Goal: Information Seeking & Learning: Understand process/instructions

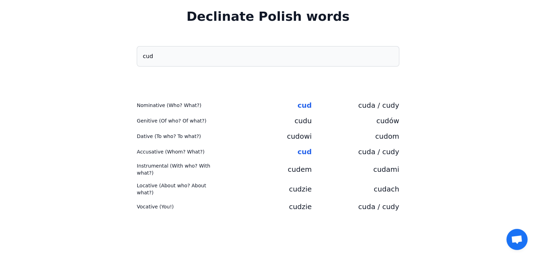
scroll to position [70, 0]
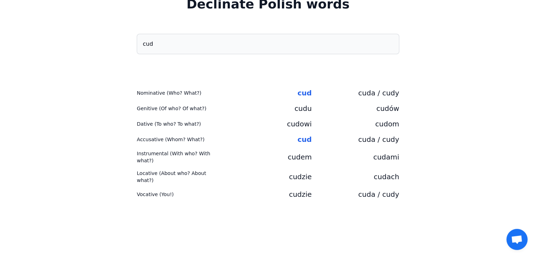
drag, startPoint x: 244, startPoint y: 43, endPoint x: 166, endPoint y: 32, distance: 79.0
click at [166, 32] on main "Declinate Polish words cud Nominative (Who? What?) cud cuda / cudy Genitive (Of…" at bounding box center [268, 114] width 536 height 278
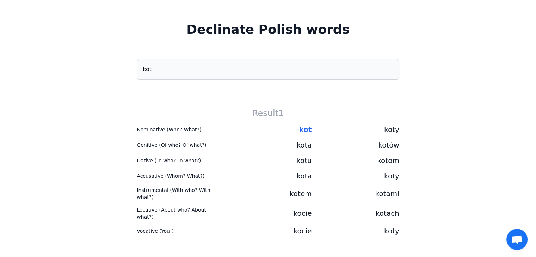
scroll to position [0, 0]
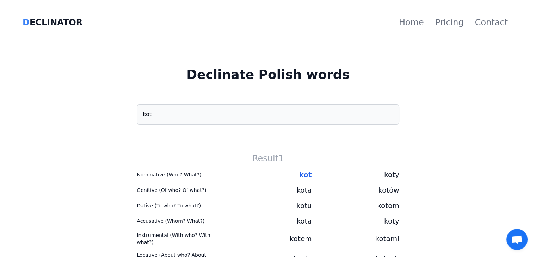
drag, startPoint x: 190, startPoint y: 112, endPoint x: 184, endPoint y: 112, distance: 6.0
click at [184, 112] on input "kot" at bounding box center [268, 114] width 262 height 20
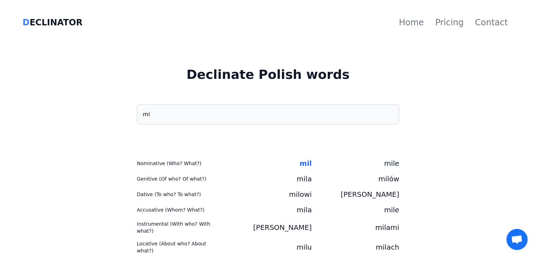
type input "m"
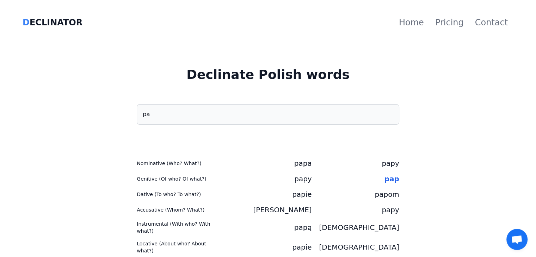
type input "p"
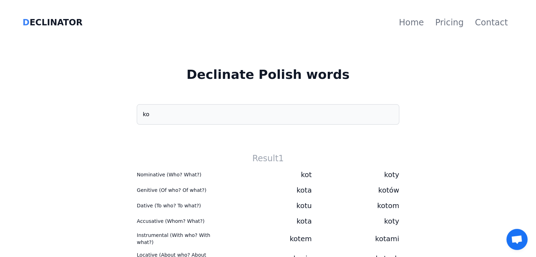
type input "k"
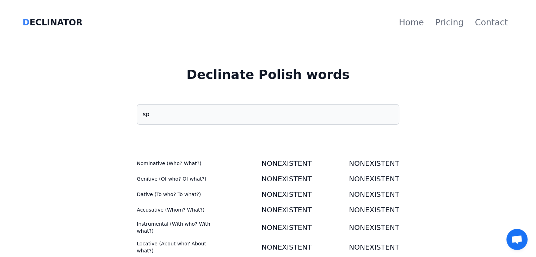
type input "s"
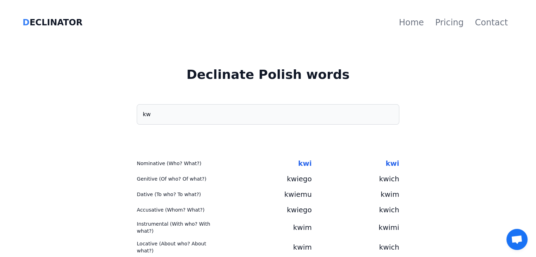
type input "k"
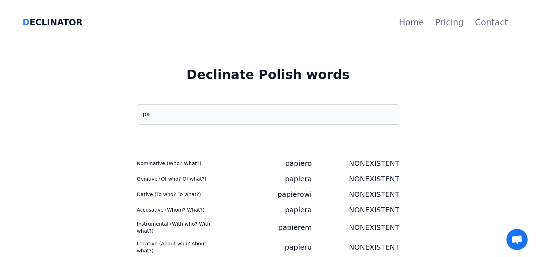
type input "p"
type input "o"
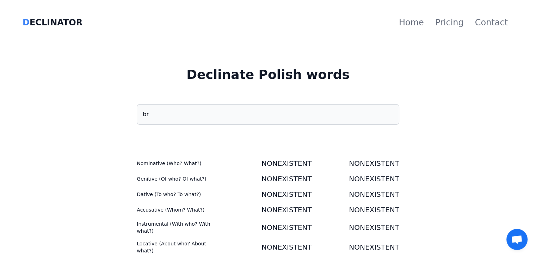
type input "b"
type input "k"
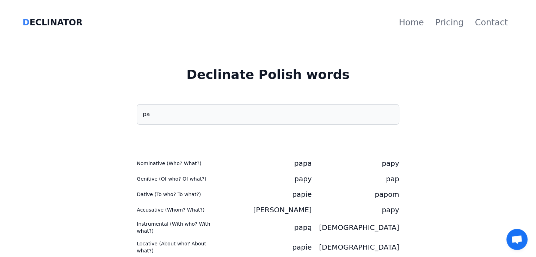
type input "p"
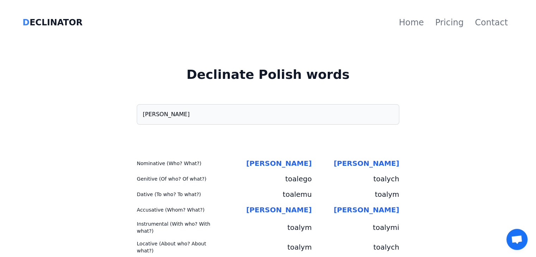
type input "[PERSON_NAME]"
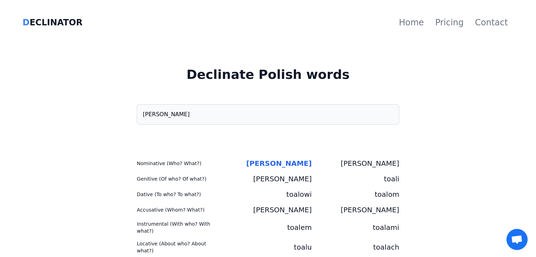
click at [184, 112] on input "[PERSON_NAME]" at bounding box center [268, 114] width 262 height 20
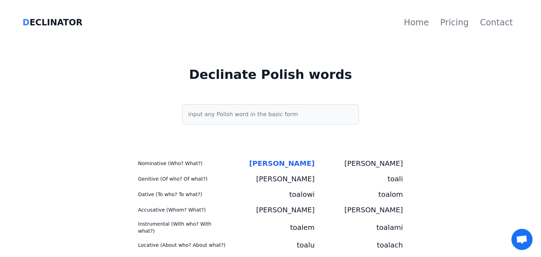
click at [184, 112] on input "text" at bounding box center [270, 114] width 177 height 20
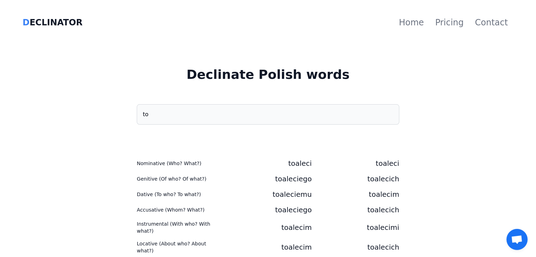
type input "t"
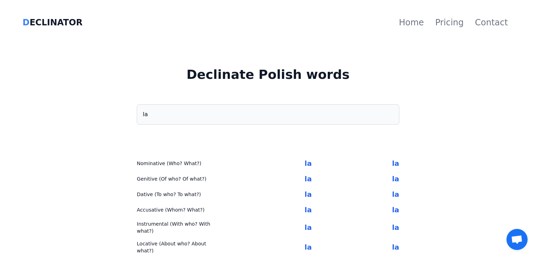
type input "l"
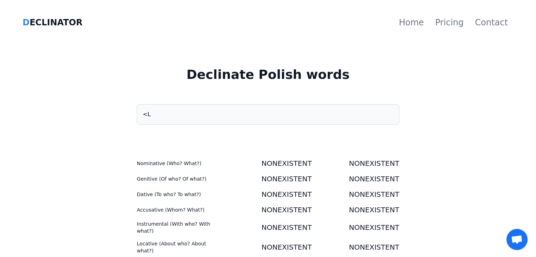
type input "<"
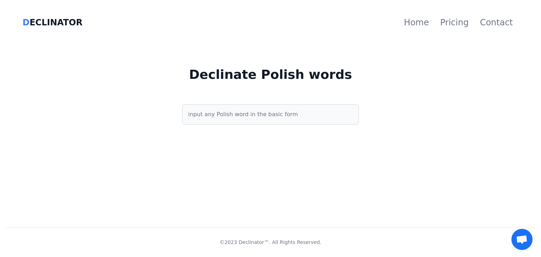
type input "L"
click at [293, 117] on input "text" at bounding box center [270, 114] width 177 height 20
type input "L"
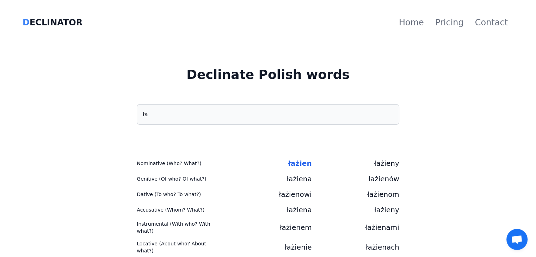
type input "ł"
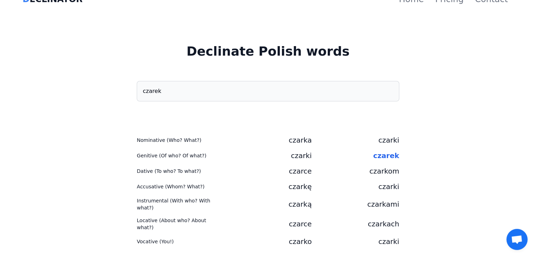
scroll to position [35, 0]
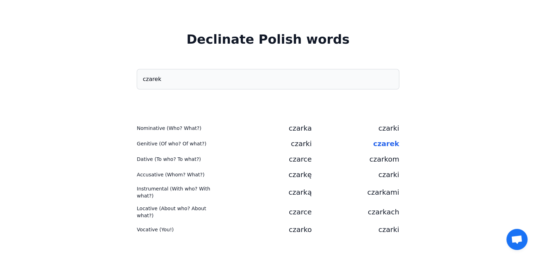
drag, startPoint x: 222, startPoint y: 81, endPoint x: 186, endPoint y: 72, distance: 37.3
click at [186, 72] on input "czarek" at bounding box center [268, 79] width 262 height 20
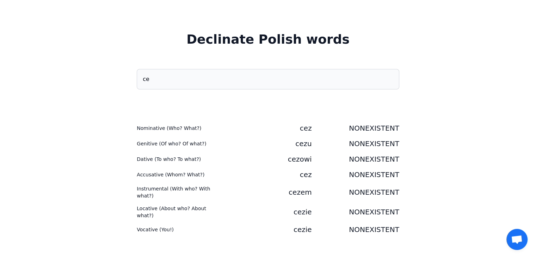
type input "c"
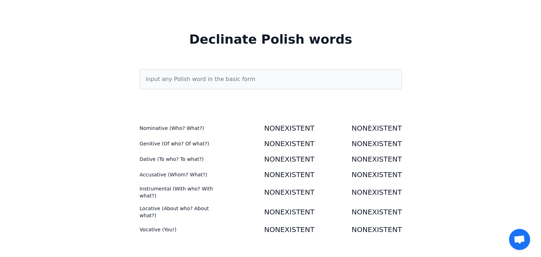
scroll to position [0, 0]
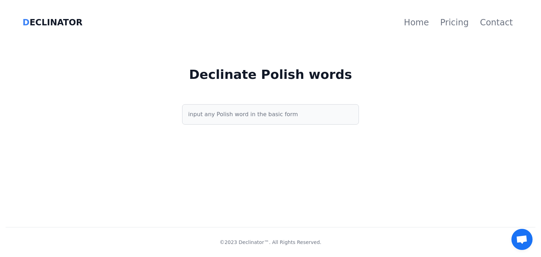
drag, startPoint x: 249, startPoint y: 116, endPoint x: 240, endPoint y: 111, distance: 9.6
click at [247, 115] on input "text" at bounding box center [270, 114] width 177 height 20
type input "ł"
type input "ń"
type input "ć"
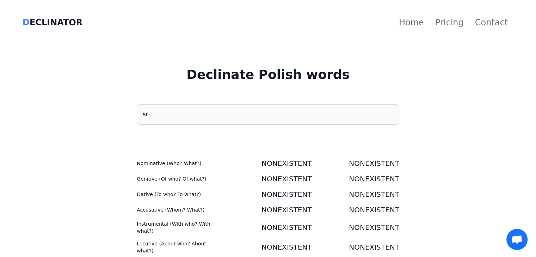
type input "s"
